Goal: Information Seeking & Learning: Find specific fact

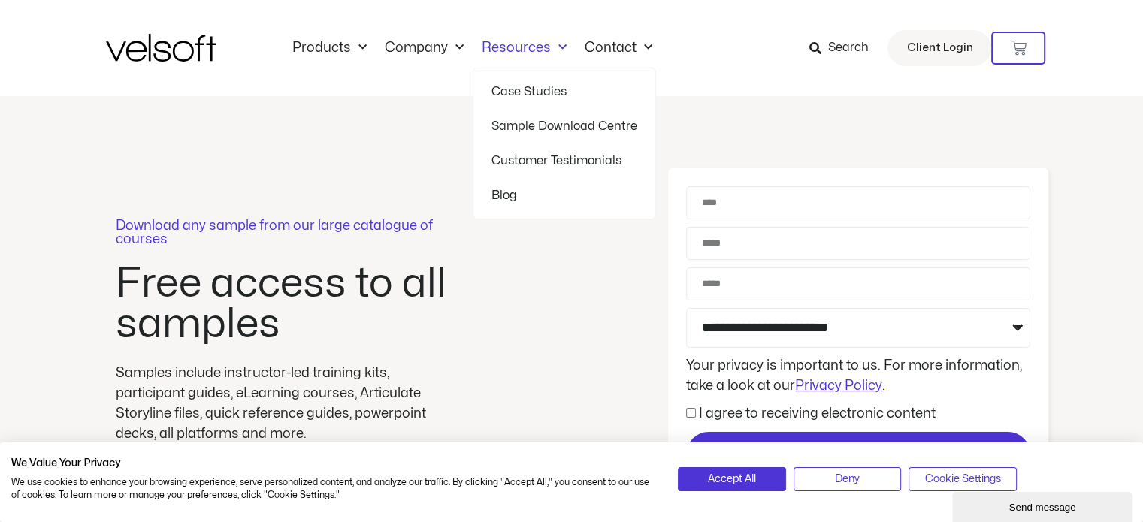
click at [538, 45] on link "Resources" at bounding box center [524, 48] width 103 height 17
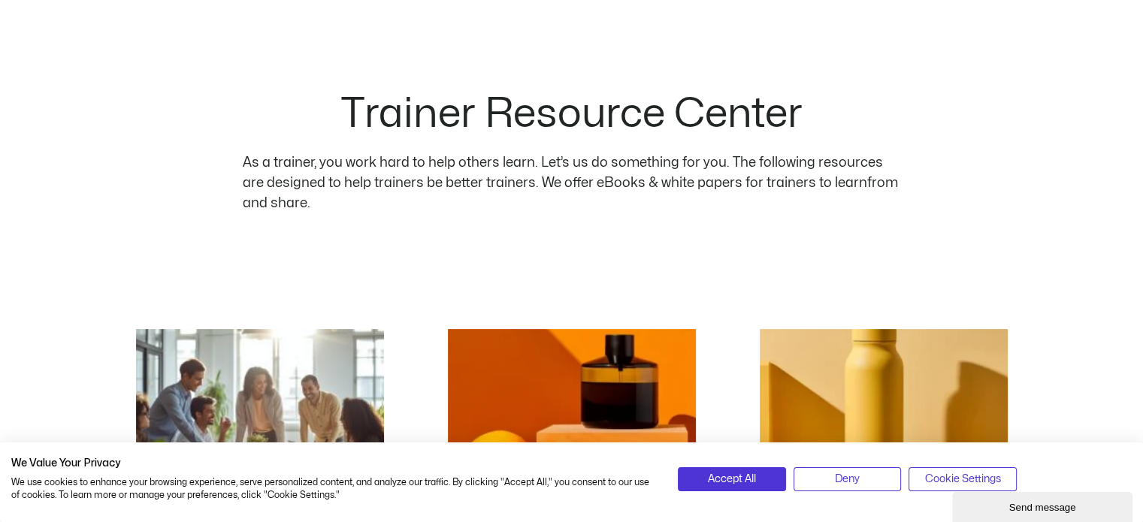
scroll to position [75, 0]
drag, startPoint x: 744, startPoint y: 478, endPoint x: 720, endPoint y: 322, distance: 157.4
click at [744, 478] on span "Accept All" at bounding box center [732, 479] width 48 height 17
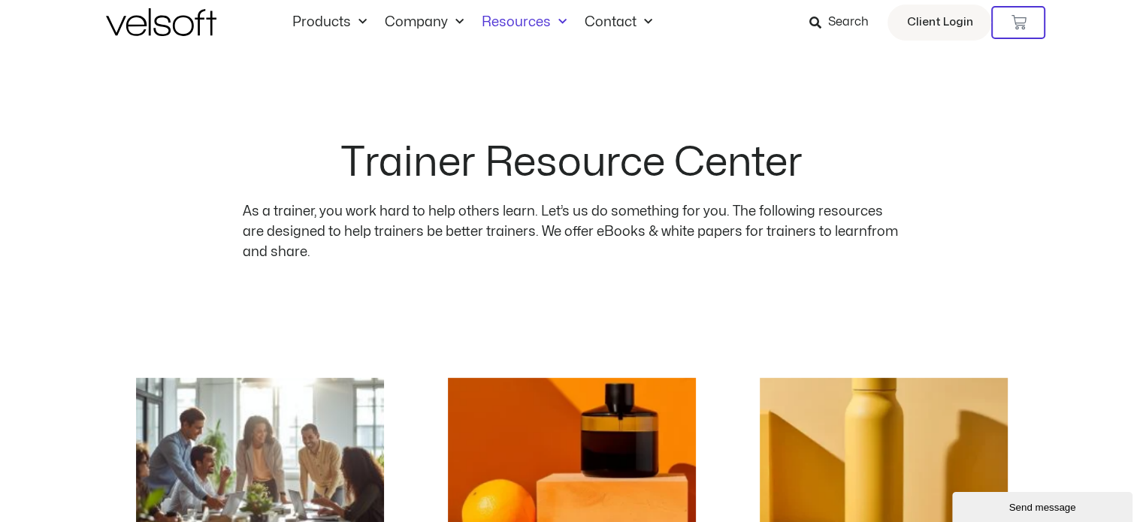
scroll to position [0, 0]
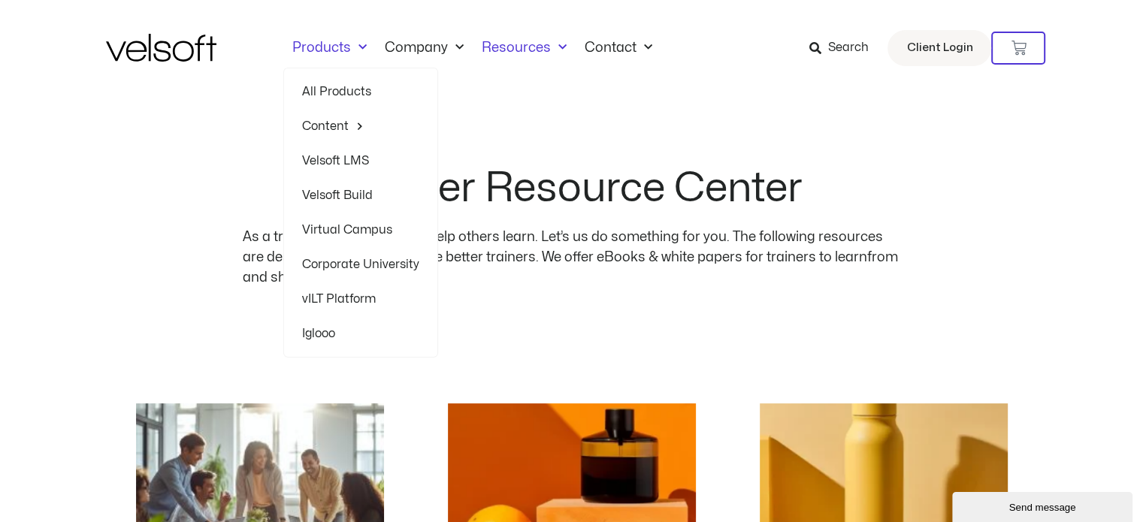
click at [340, 35] on div "Products All Products Content ILT Courseware Storyline 360 Courses SCORM Course…" at bounding box center [572, 48] width 932 height 96
click at [331, 92] on link "All Products" at bounding box center [360, 91] width 117 height 35
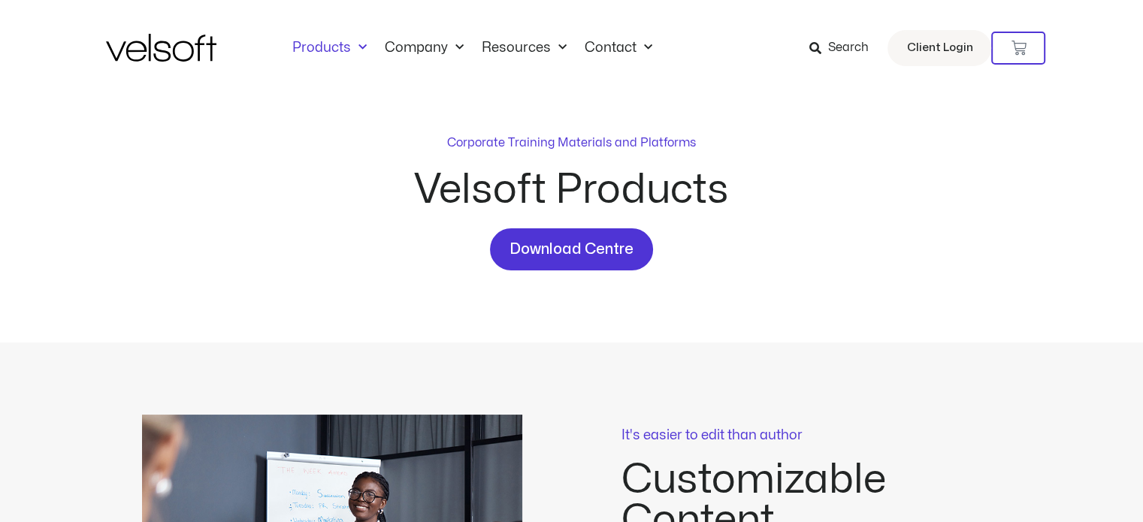
click at [844, 44] on span "Search" at bounding box center [848, 48] width 41 height 20
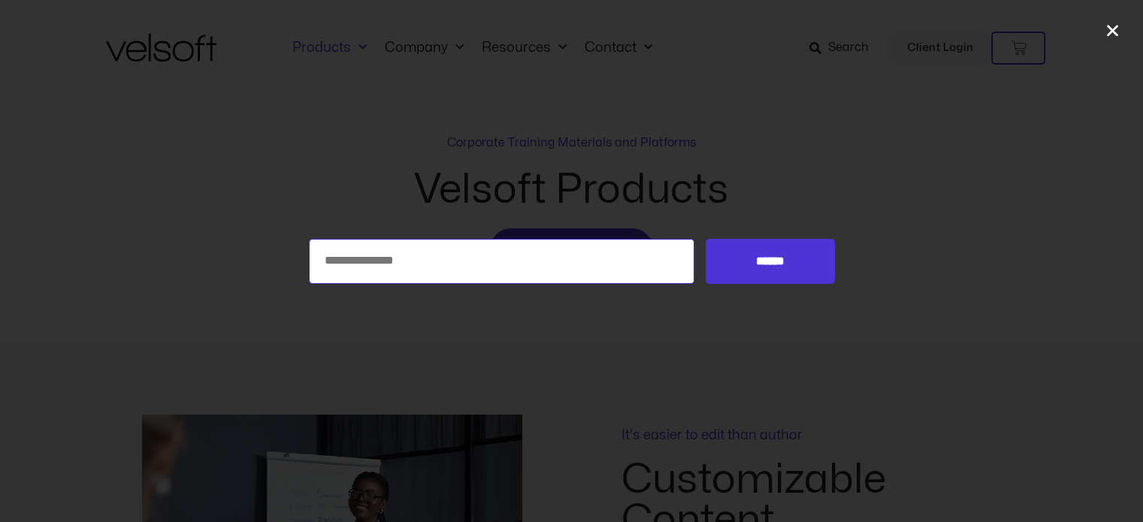
click at [478, 251] on input "Search for:" at bounding box center [502, 261] width 386 height 45
type input "*********"
click at [706, 239] on input "******" at bounding box center [770, 261] width 129 height 45
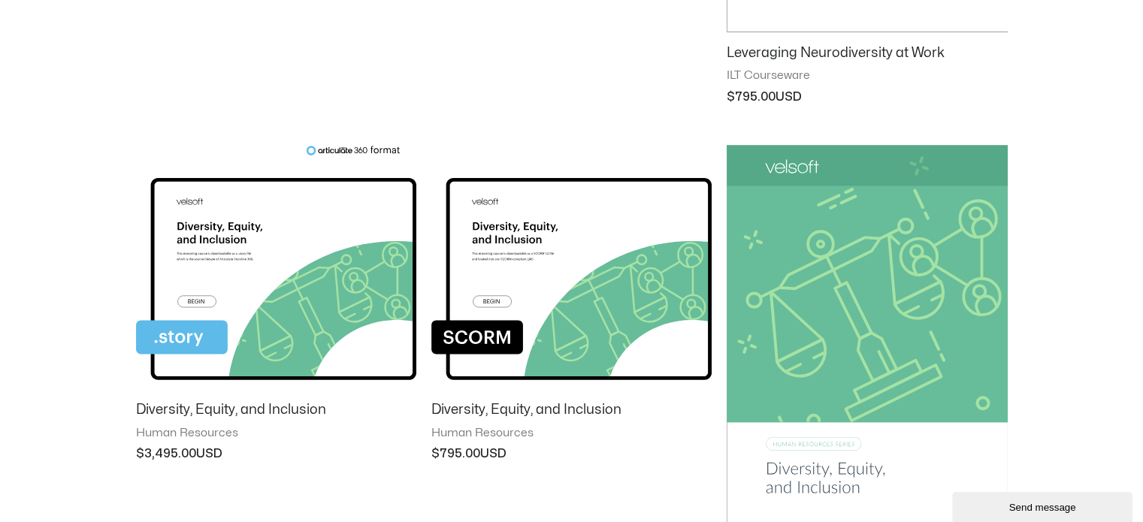
scroll to position [677, 0]
